Goal: Communication & Community: Answer question/provide support

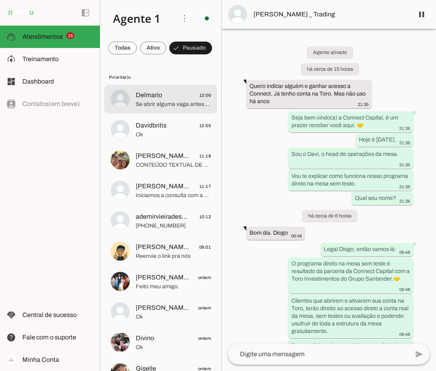
click at [174, 108] on span "Se abrir alguma vaga antes. Me chama." at bounding box center [173, 104] width 75 height 8
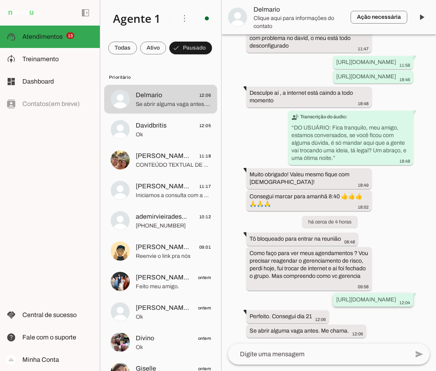
scroll to position [4238, 0]
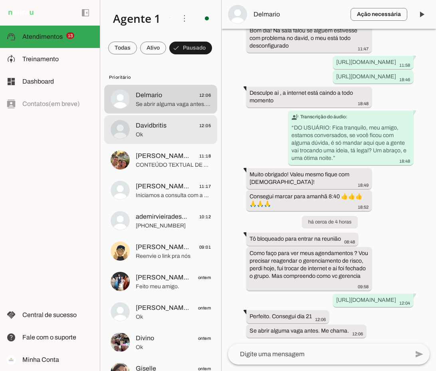
click at [155, 130] on span "Davidbritis" at bounding box center [151, 126] width 31 height 10
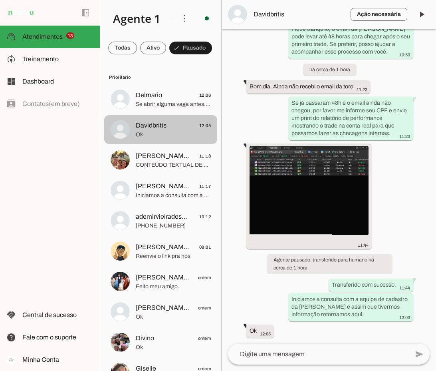
scroll to position [1613, 0]
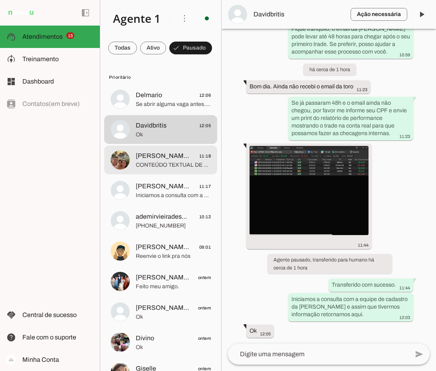
click at [159, 161] on span "[PERSON_NAME]" at bounding box center [163, 156] width 54 height 10
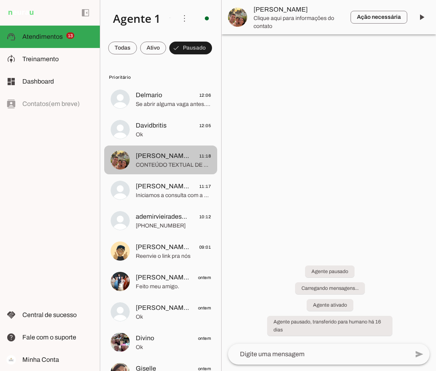
click at [162, 191] on span "[PERSON_NAME] 11:17" at bounding box center [173, 186] width 75 height 10
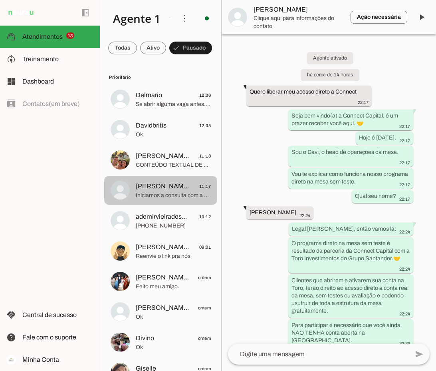
scroll to position [743, 0]
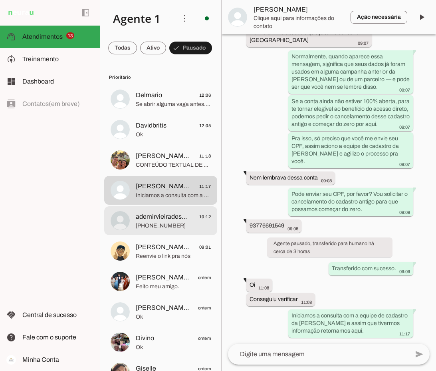
click at [171, 230] on span "[PHONE_NUMBER]" at bounding box center [173, 226] width 75 height 8
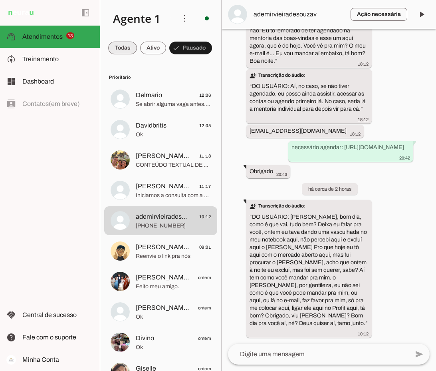
click at [115, 48] on span at bounding box center [122, 47] width 29 height 19
click at [177, 58] on span at bounding box center [195, 47] width 36 height 19
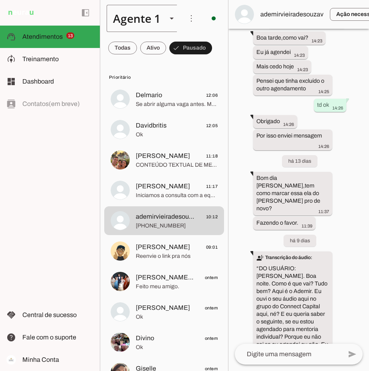
scroll to position [1482, 0]
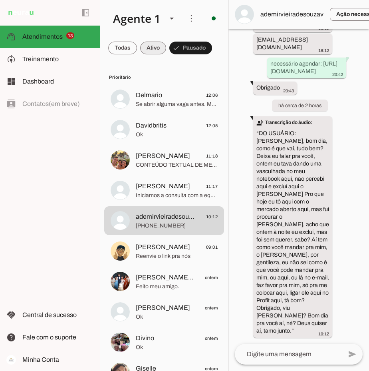
click at [156, 50] on span at bounding box center [153, 47] width 26 height 19
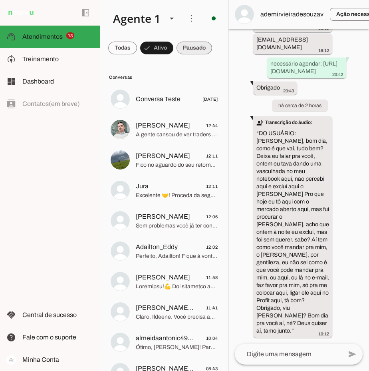
click at [197, 50] on span at bounding box center [195, 47] width 36 height 19
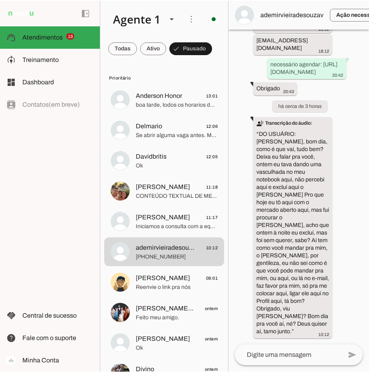
scroll to position [0, 0]
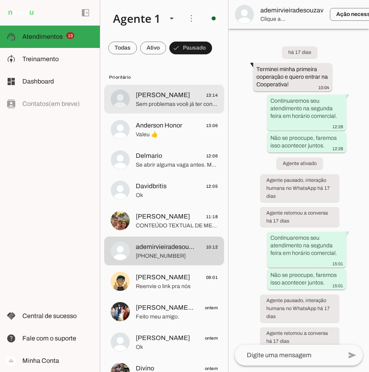
click at [167, 93] on span "[PERSON_NAME] 13:14" at bounding box center [177, 95] width 82 height 10
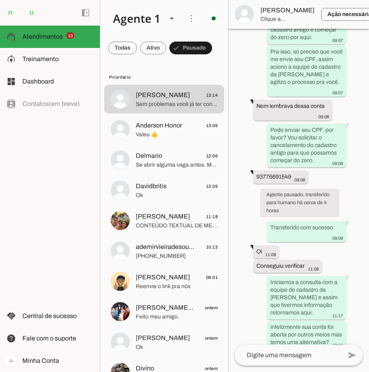
scroll to position [1268, 0]
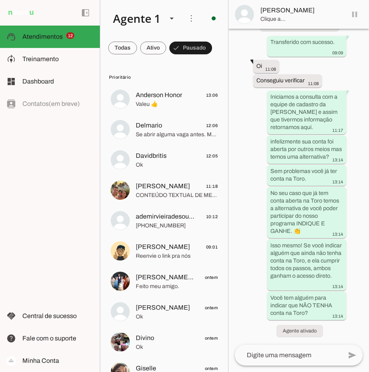
scroll to position [1287, 0]
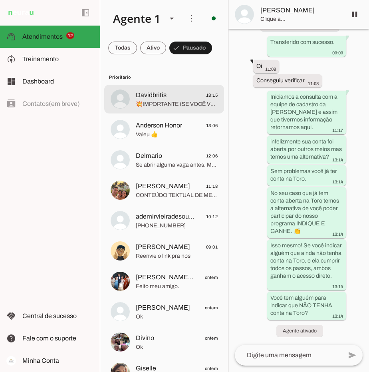
click at [167, 97] on span "Davidbritis 13:15" at bounding box center [177, 95] width 82 height 10
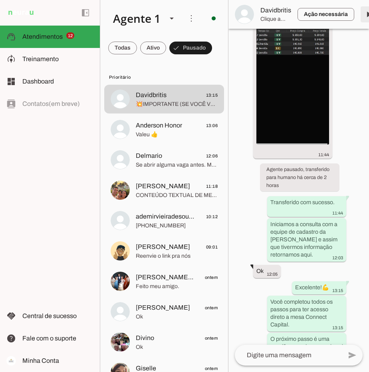
scroll to position [2931, 0]
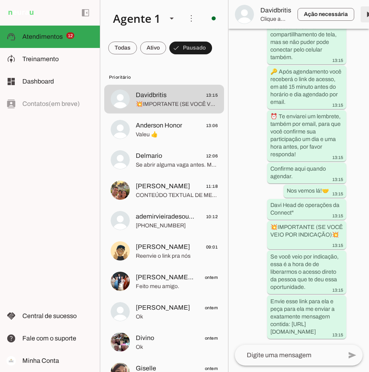
click at [367, 12] on span at bounding box center [368, 14] width 19 height 19
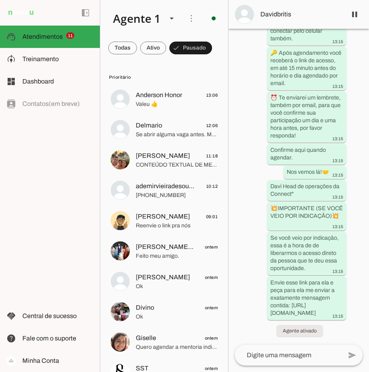
scroll to position [0, 0]
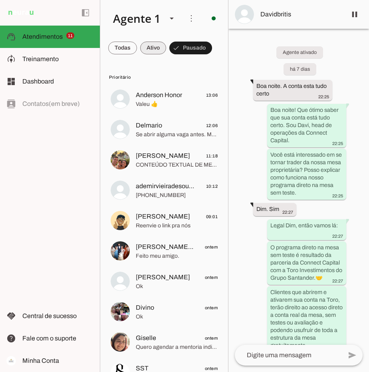
click at [160, 48] on span at bounding box center [153, 47] width 26 height 19
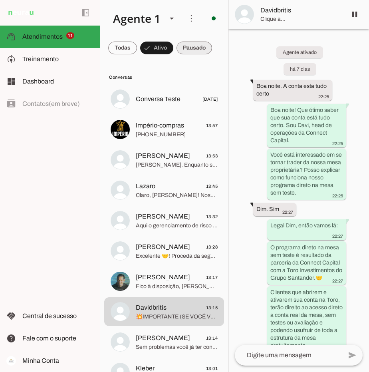
click at [211, 49] on span at bounding box center [195, 47] width 36 height 19
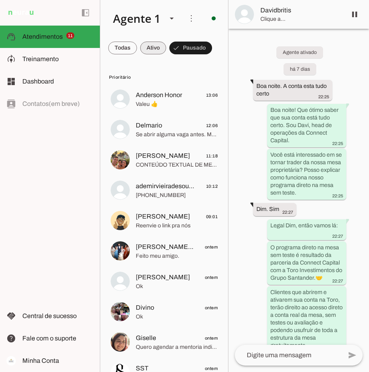
click at [156, 47] on span at bounding box center [153, 47] width 26 height 19
